Goal: Transaction & Acquisition: Purchase product/service

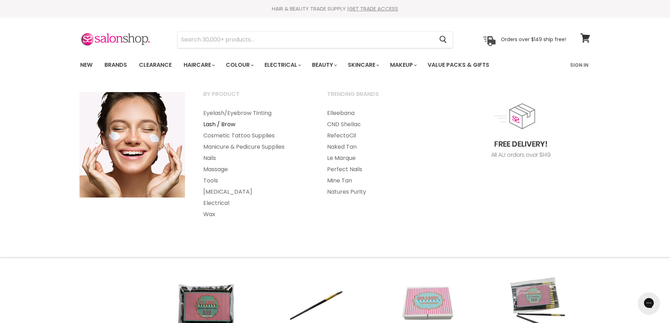
click at [222, 124] on link "Lash / Brow" at bounding box center [256, 124] width 122 height 11
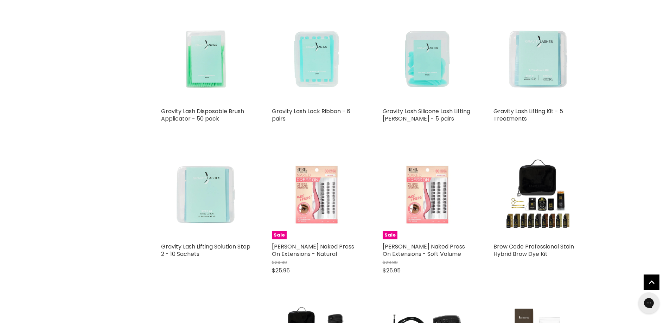
scroll to position [1056, 0]
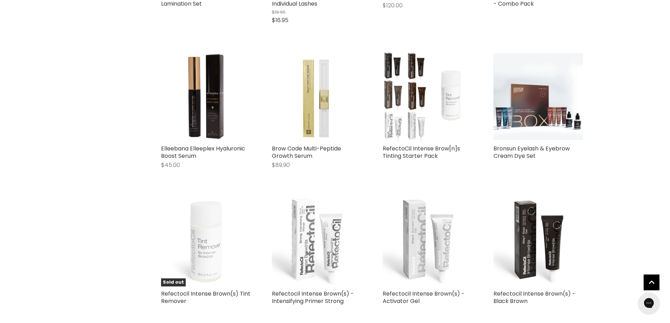
scroll to position [2780, 0]
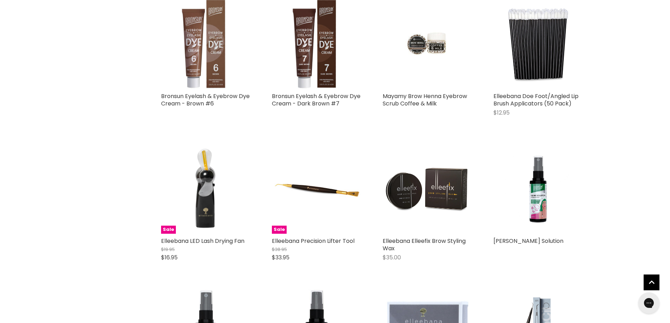
scroll to position [3519, 0]
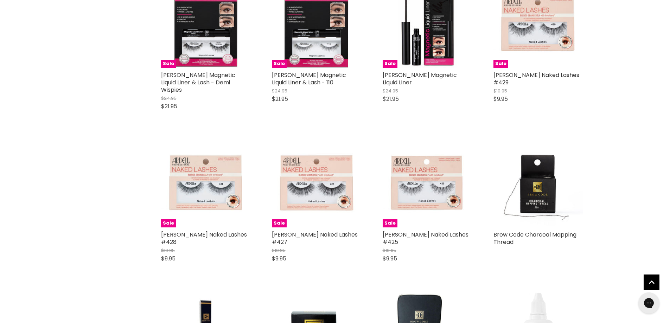
scroll to position [6862, 0]
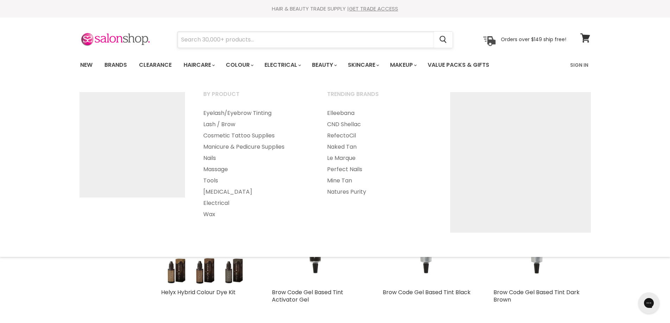
click at [310, 43] on input "Search" at bounding box center [306, 40] width 257 height 16
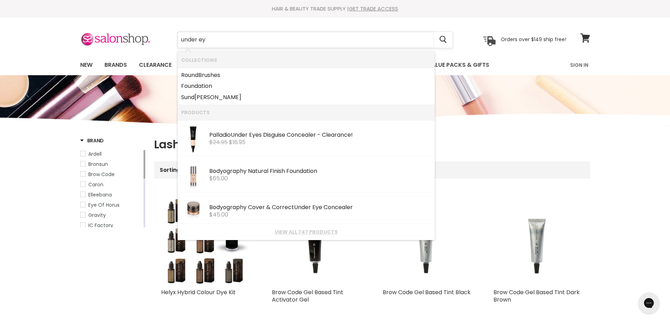
type input "under eye"
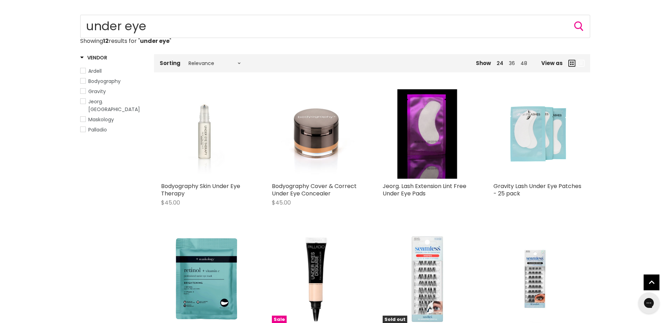
click at [536, 146] on img "Main content" at bounding box center [539, 134] width 90 height 90
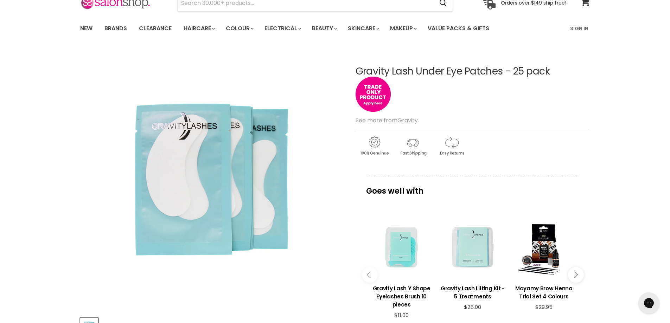
scroll to position [35, 0]
